Goal: Task Accomplishment & Management: Use online tool/utility

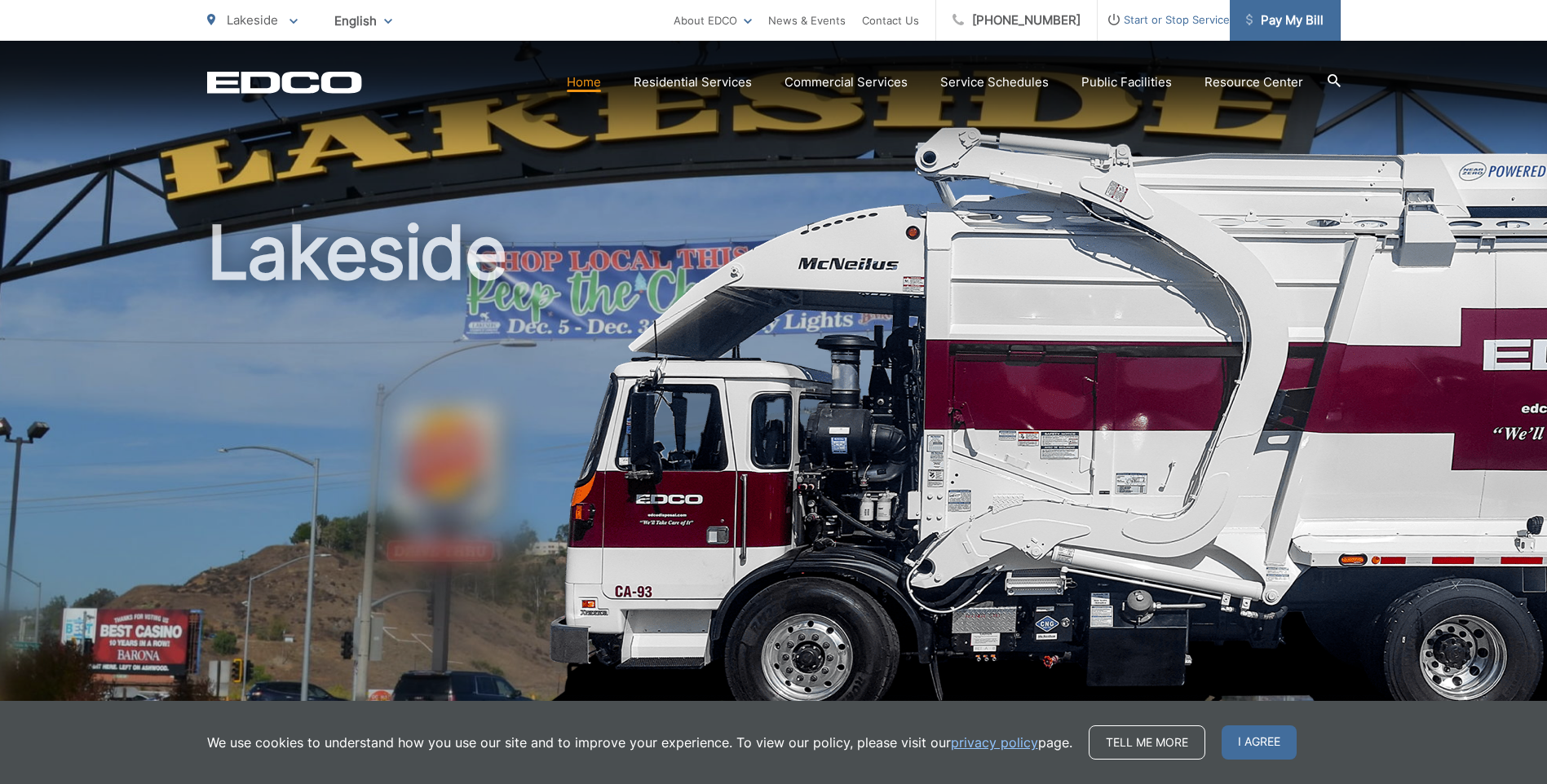
click at [1321, 15] on span "Pay My Bill" at bounding box center [1285, 20] width 78 height 19
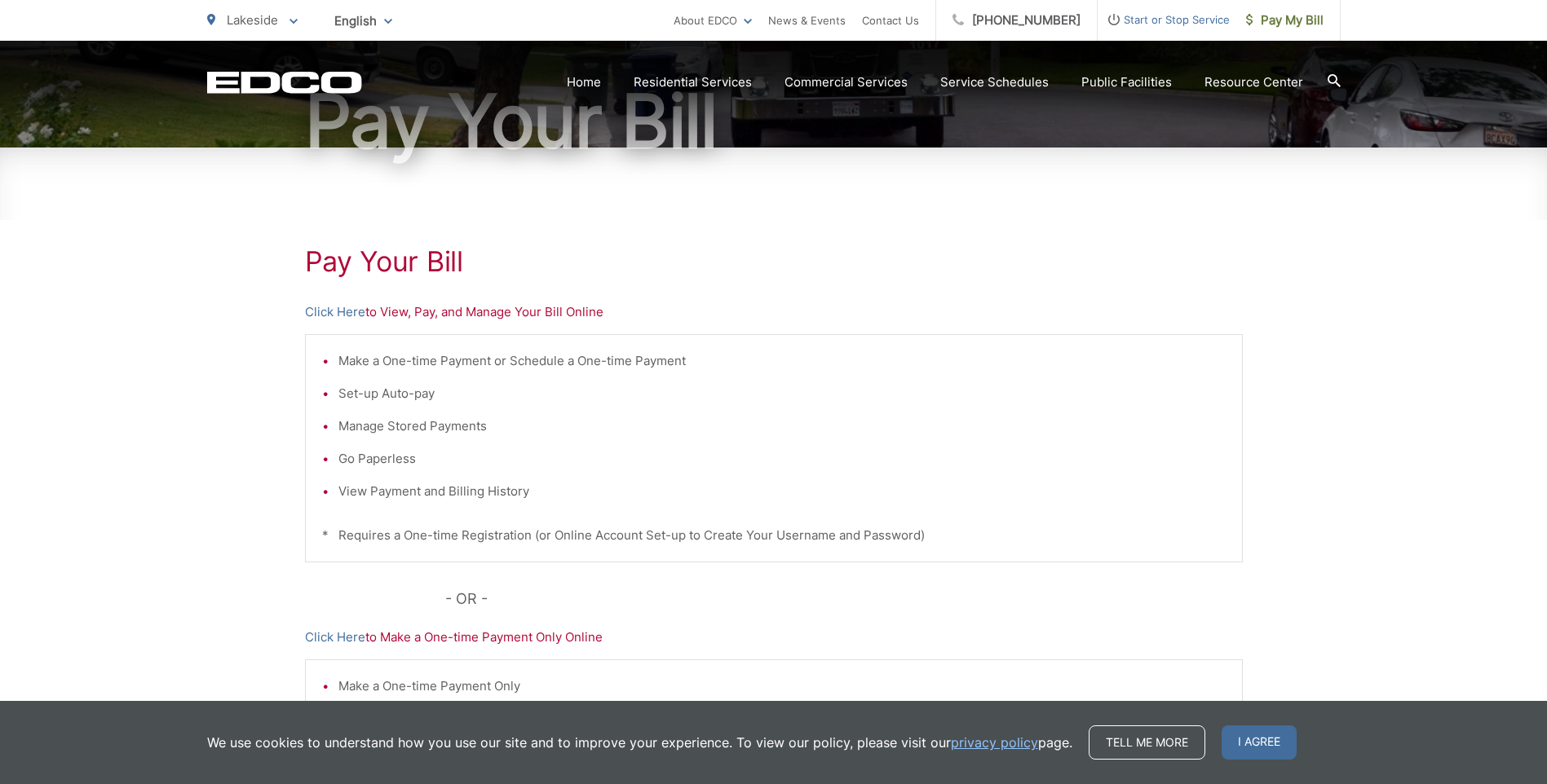
scroll to position [245, 0]
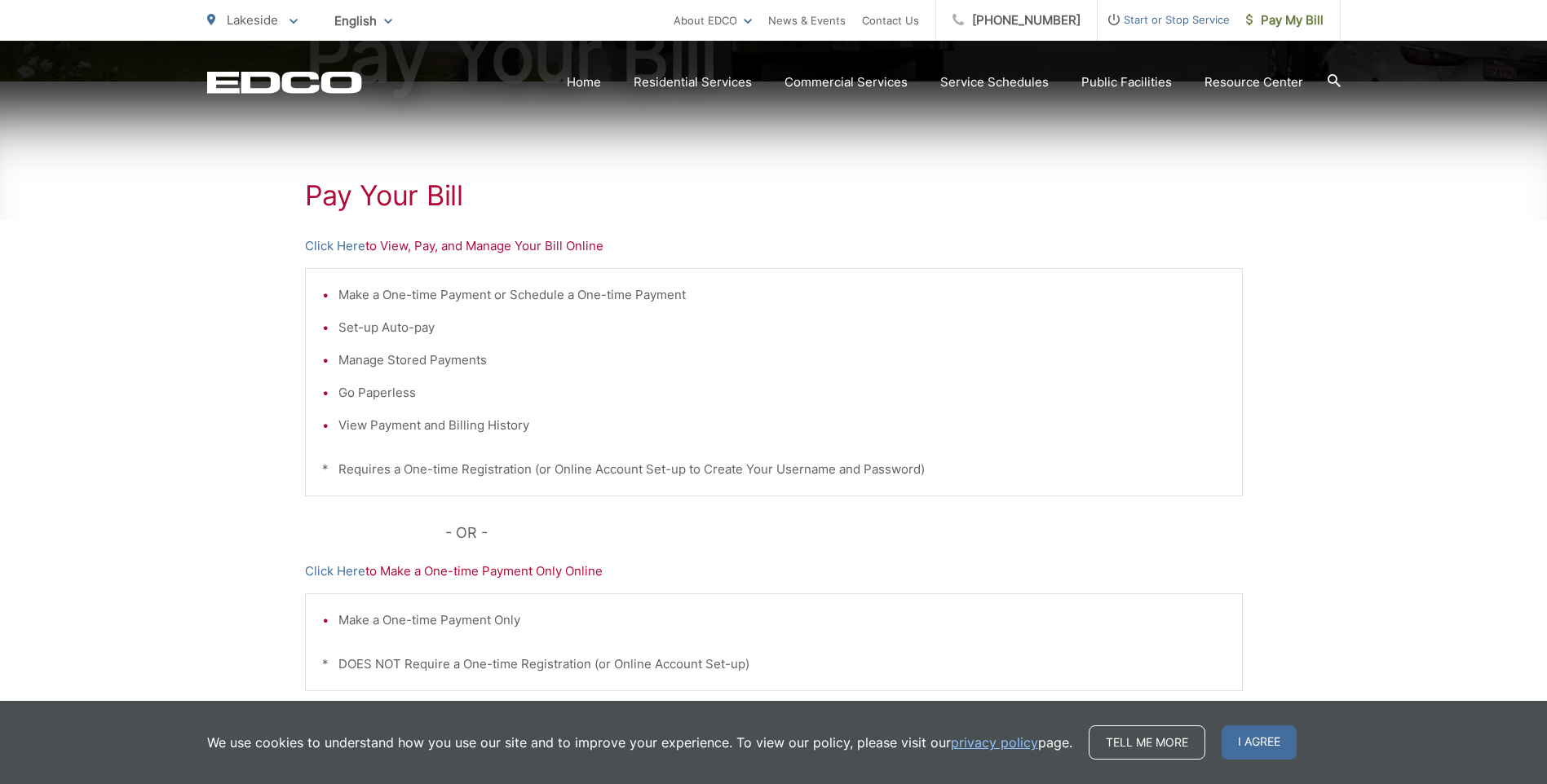
click at [495, 247] on p "Click Here to View, Pay, and Manage Your Bill Online" at bounding box center [774, 246] width 938 height 19
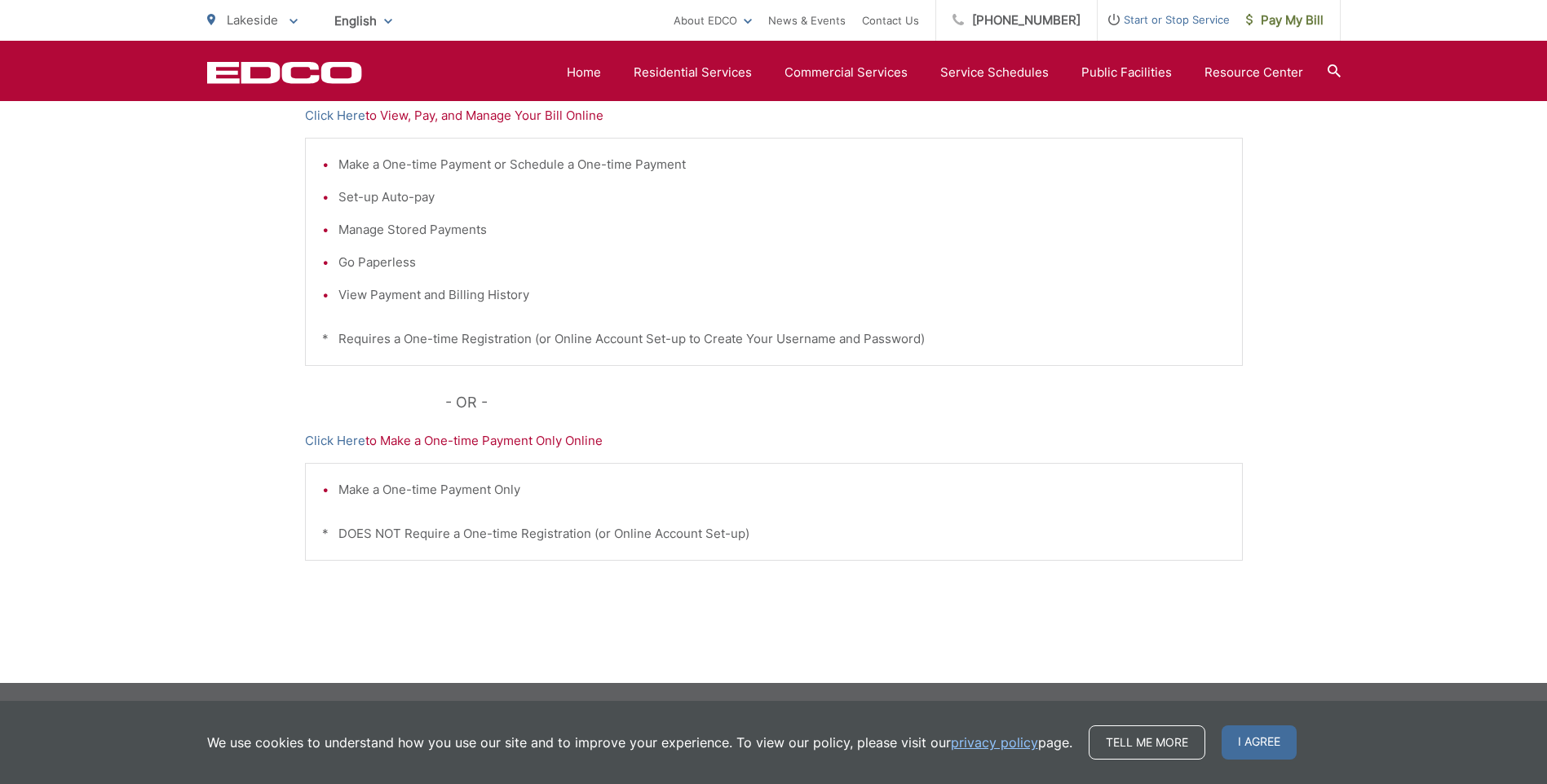
scroll to position [294, 0]
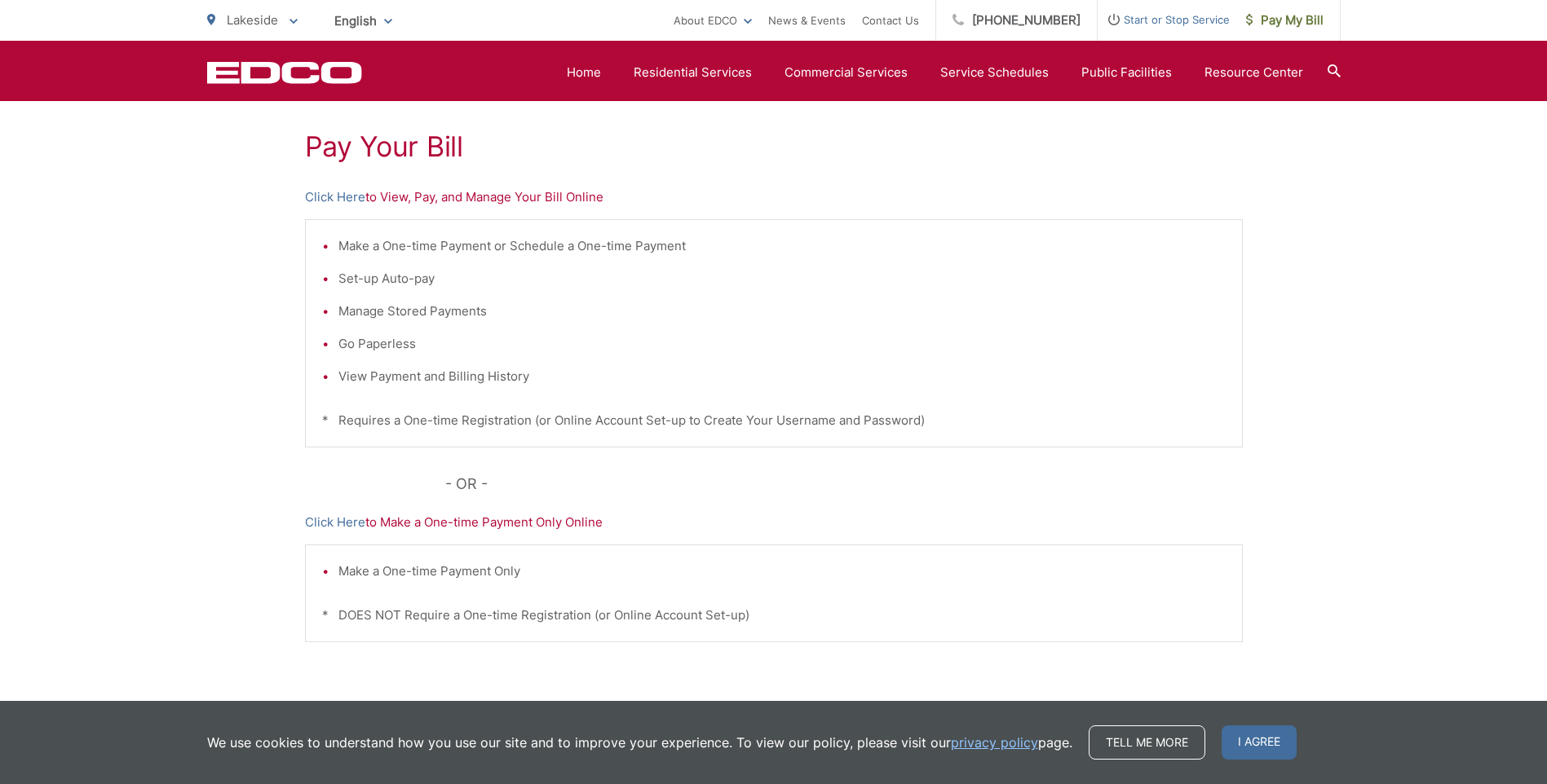
click at [543, 197] on p "Click Here to View, Pay, and Manage Your Bill Online" at bounding box center [774, 197] width 938 height 19
click at [472, 195] on p "Click Here to View, Pay, and Manage Your Bill Online" at bounding box center [774, 197] width 938 height 19
click at [420, 198] on p "Click Here to View, Pay, and Manage Your Bill Online" at bounding box center [774, 197] width 938 height 19
click at [480, 195] on p "Click Here to View, Pay, and Manage Your Bill Online" at bounding box center [774, 197] width 938 height 19
click at [568, 204] on p "Click Here to View, Pay, and Manage Your Bill Online" at bounding box center [774, 197] width 938 height 19
